Goal: Complete application form: Complete application form

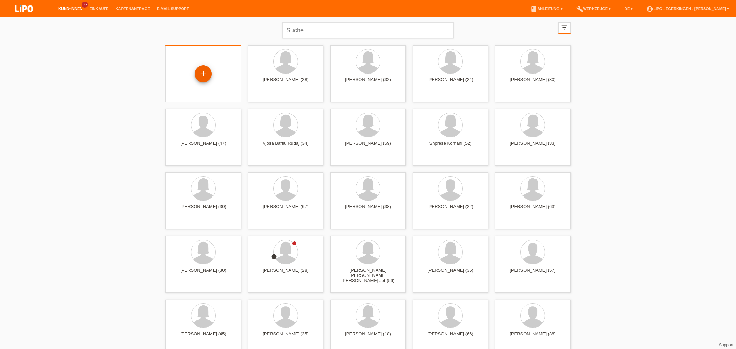
click at [200, 73] on div "+" at bounding box center [203, 74] width 16 height 12
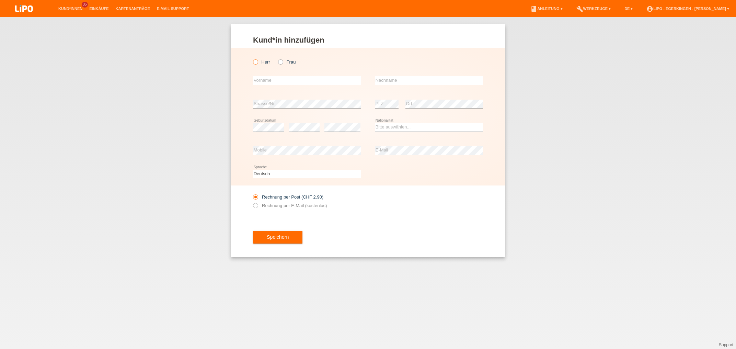
click at [252, 58] on icon at bounding box center [252, 58] width 0 height 0
click at [255, 61] on input "Herr" at bounding box center [255, 61] width 4 height 4
radio input "true"
click at [263, 81] on input "text" at bounding box center [307, 80] width 108 height 9
type input "muhamed"
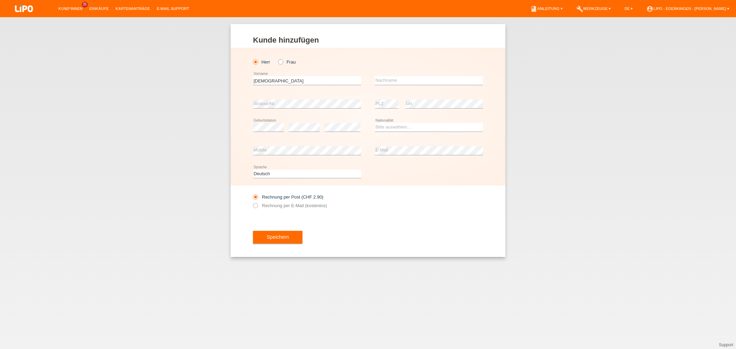
click at [375, 80] on div "muhamed error Vorname error Nachname" at bounding box center [368, 80] width 230 height 23
click at [390, 77] on input "text" at bounding box center [429, 80] width 108 height 9
type input "a"
type input "S"
type input "a"
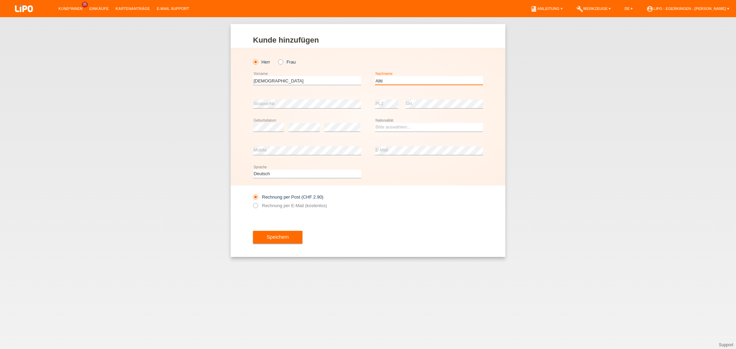
type input "Aliti"
click at [375, 123] on select "Bitte auswählen... Schweiz Deutschland Liechtenstein Österreich ------------ Af…" at bounding box center [429, 127] width 108 height 8
click at [413, 125] on select "Bitte auswählen... Schweiz Deutschland Liechtenstein Österreich ------------ Af…" at bounding box center [429, 127] width 108 height 8
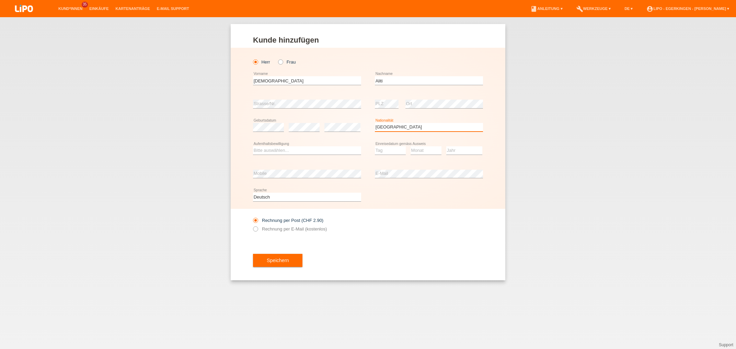
click at [375, 123] on select "Bitte auswählen... Schweiz Deutschland Liechtenstein Österreich ------------ Af…" at bounding box center [429, 127] width 108 height 8
select select "RS"
click at [0, 0] on option "Serbien" at bounding box center [0, 0] width 0 height 0
click at [253, 146] on select "Bitte auswählen... C B B - Flüchtlingsstatus Andere" at bounding box center [307, 150] width 108 height 8
select select "C"
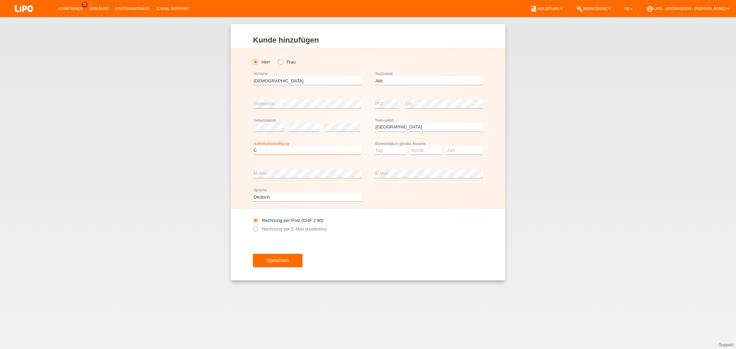
click at [0, 0] on option "C" at bounding box center [0, 0] width 0 height 0
click at [375, 146] on select "Tag 01 02 03 04 05 06 07 08 09 10 11" at bounding box center [390, 150] width 31 height 8
select select "04"
click at [0, 0] on option "04" at bounding box center [0, 0] width 0 height 0
click at [424, 155] on icon at bounding box center [426, 154] width 31 height 0
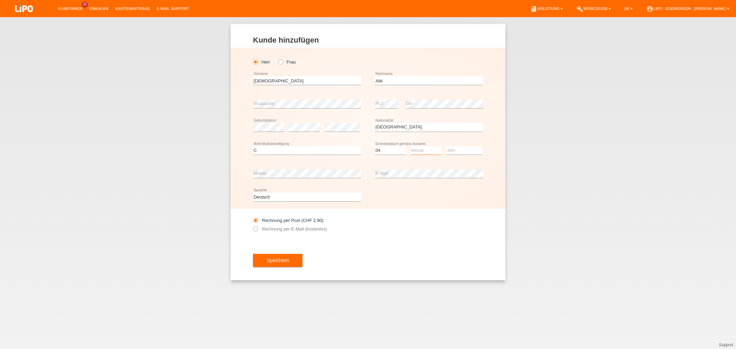
click at [411, 146] on select "Monat 01 02 03 04 05 06 07 08 09 10 11" at bounding box center [426, 150] width 31 height 8
select select "02"
click at [0, 0] on option "02" at bounding box center [0, 0] width 0 height 0
select select "2004"
click at [0, 0] on option "2004" at bounding box center [0, 0] width 0 height 0
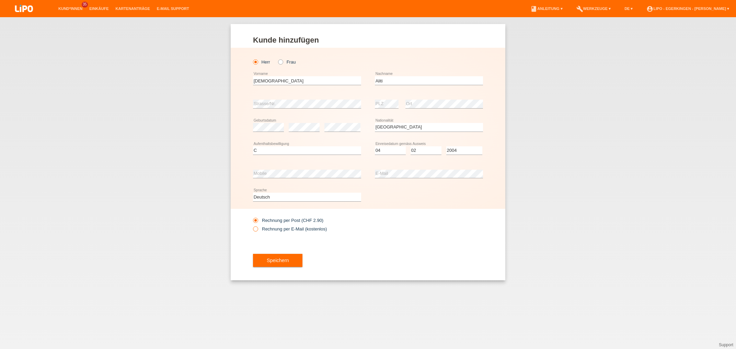
click at [252, 225] on icon at bounding box center [252, 225] width 0 height 0
click at [255, 229] on input "Rechnung per E-Mail (kostenlos)" at bounding box center [255, 230] width 4 height 9
radio input "true"
click at [295, 258] on button "Speichern" at bounding box center [277, 260] width 49 height 13
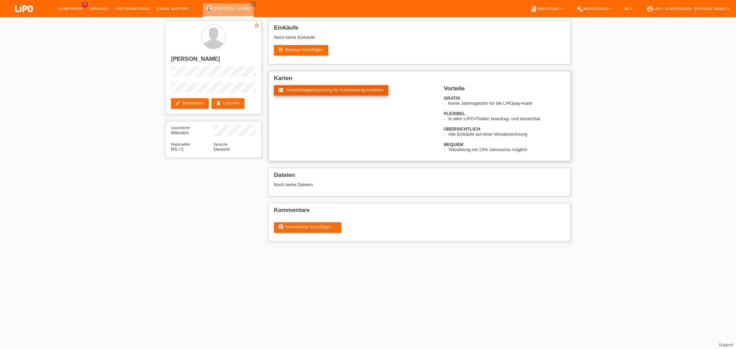
click at [300, 90] on span "Kreditfähigkeitsprüfung für Kartenantrag initiieren" at bounding box center [335, 89] width 97 height 5
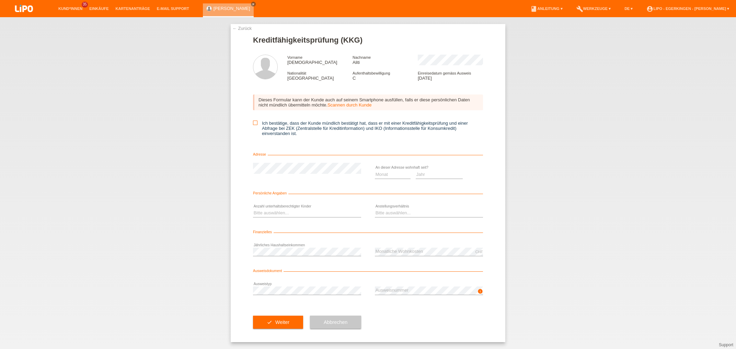
click at [255, 125] on label "Ich bestätige, dass der Kunde mündlich bestätigt hat, dass er mit einer Kreditf…" at bounding box center [368, 127] width 230 height 15
click at [255, 125] on input "Ich bestätige, dass der Kunde mündlich bestätigt hat, dass er mit einer Kreditf…" at bounding box center [255, 122] width 4 height 4
checkbox input "true"
click at [375, 170] on select "Monat 01 02 03 04 05 06 07 08 09 10" at bounding box center [393, 174] width 36 height 8
select select "06"
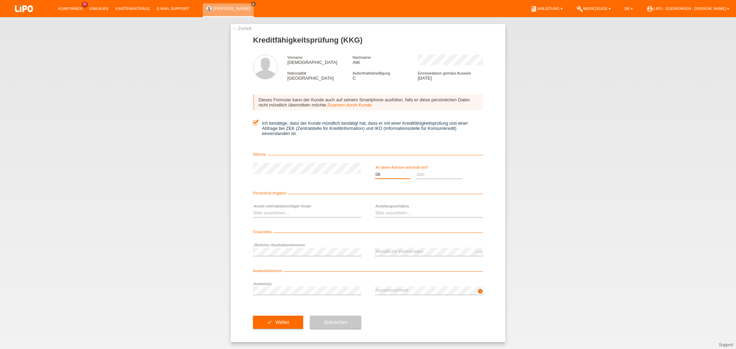
click at [0, 0] on option "06" at bounding box center [0, 0] width 0 height 0
click at [416, 170] on select "Jahr 2025 2024 2023 2022 2021 2020 2019 2018 2017 2016 2015 2014 2013 2012 2011…" at bounding box center [439, 174] width 47 height 8
click at [0, 0] on option "1998" at bounding box center [0, 0] width 0 height 0
click at [416, 170] on select "Jahr 2025 2024 2023 2022 2021 2020 2019 2018 2017 2016 2015 2014 2013 2012 2011…" at bounding box center [439, 174] width 47 height 8
select select "2008"
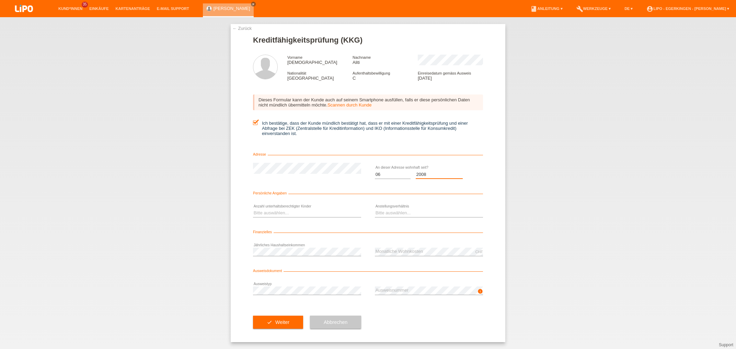
click at [0, 0] on option "2008" at bounding box center [0, 0] width 0 height 0
click at [253, 209] on select "Bitte auswählen... 0 1 2 3 4 5 6 7 8 9" at bounding box center [307, 213] width 108 height 8
select select "1"
click at [0, 0] on option "1" at bounding box center [0, 0] width 0 height 0
click at [375, 209] on select "Bitte auswählen... Unbefristet Befristet Lehrling/Student Pensioniert Nicht arb…" at bounding box center [429, 213] width 108 height 8
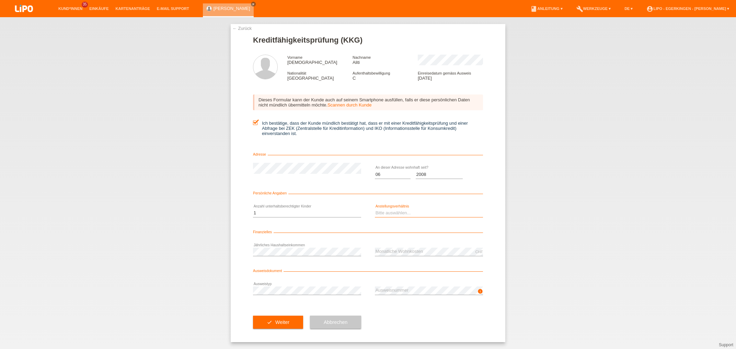
select select "UNLIMITED"
click at [0, 0] on option "Unbefristet" at bounding box center [0, 0] width 0 height 0
click at [274, 288] on div "error Ausweistyp" at bounding box center [307, 290] width 108 height 23
click at [280, 325] on span "Weiter" at bounding box center [282, 321] width 14 height 5
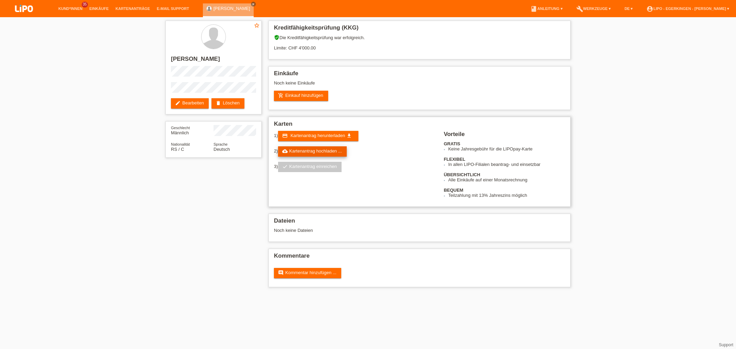
click at [319, 153] on link "cloud_upload Kartenantrag hochladen ..." at bounding box center [312, 151] width 69 height 10
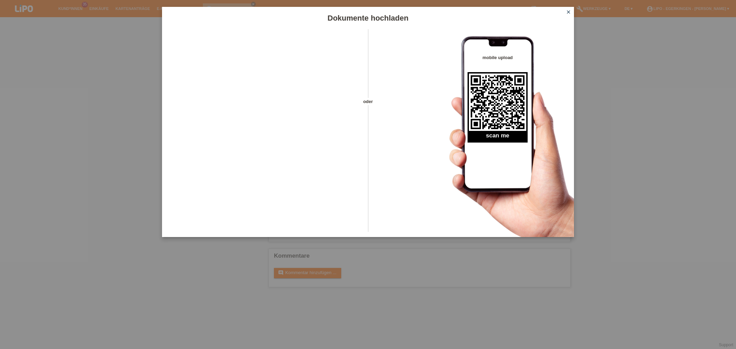
click at [570, 13] on icon "close" at bounding box center [568, 11] width 5 height 5
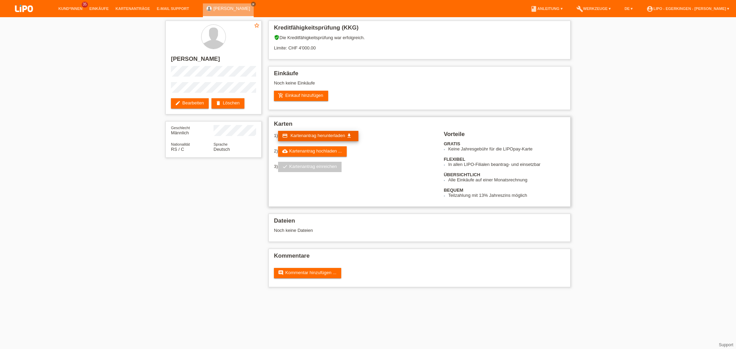
click at [323, 138] on span "Kartenantrag herunterladen" at bounding box center [317, 135] width 55 height 5
click at [333, 135] on span "Kartenantrag herunterladen" at bounding box center [317, 135] width 55 height 5
click at [331, 153] on link "cloud_upload Kartenantrag hochladen ..." at bounding box center [312, 151] width 69 height 10
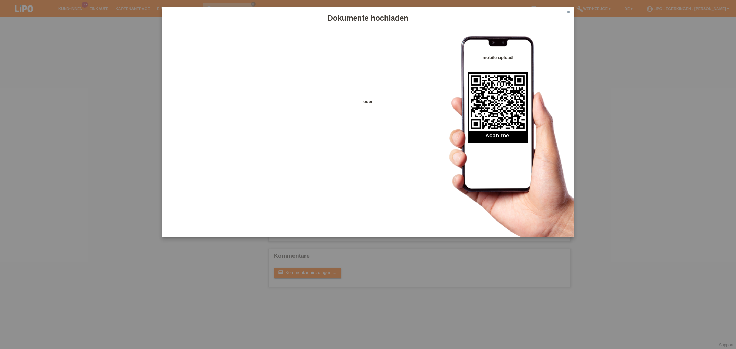
click at [570, 12] on icon "close" at bounding box center [568, 11] width 5 height 5
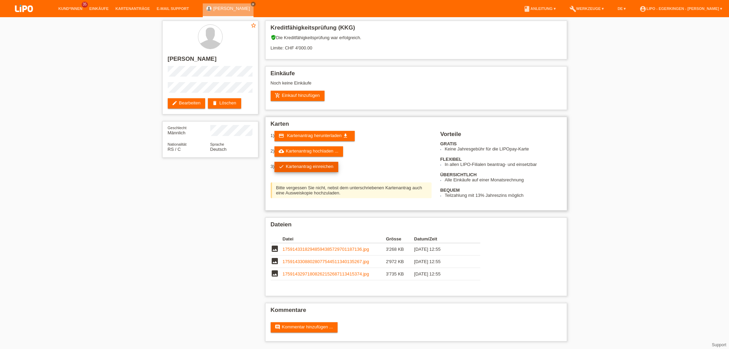
click at [323, 170] on link "check Kartenantrag einreichen" at bounding box center [307, 167] width 64 height 10
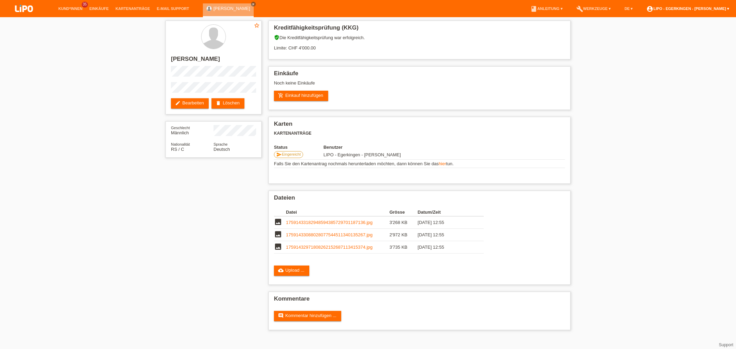
click at [712, 8] on link "account_circle LIPO - Egerkingen - [PERSON_NAME] ▾" at bounding box center [688, 9] width 90 height 4
click at [649, 43] on link "Logout" at bounding box center [648, 45] width 14 height 5
